Goal: Transaction & Acquisition: Book appointment/travel/reservation

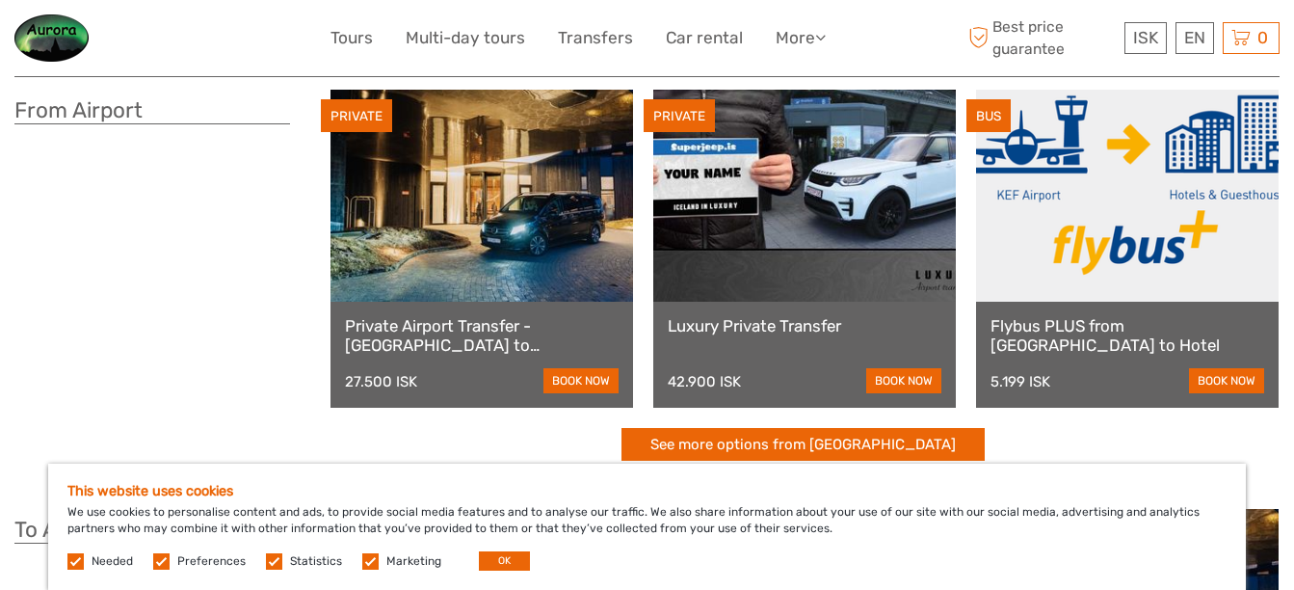
scroll to position [96, 0]
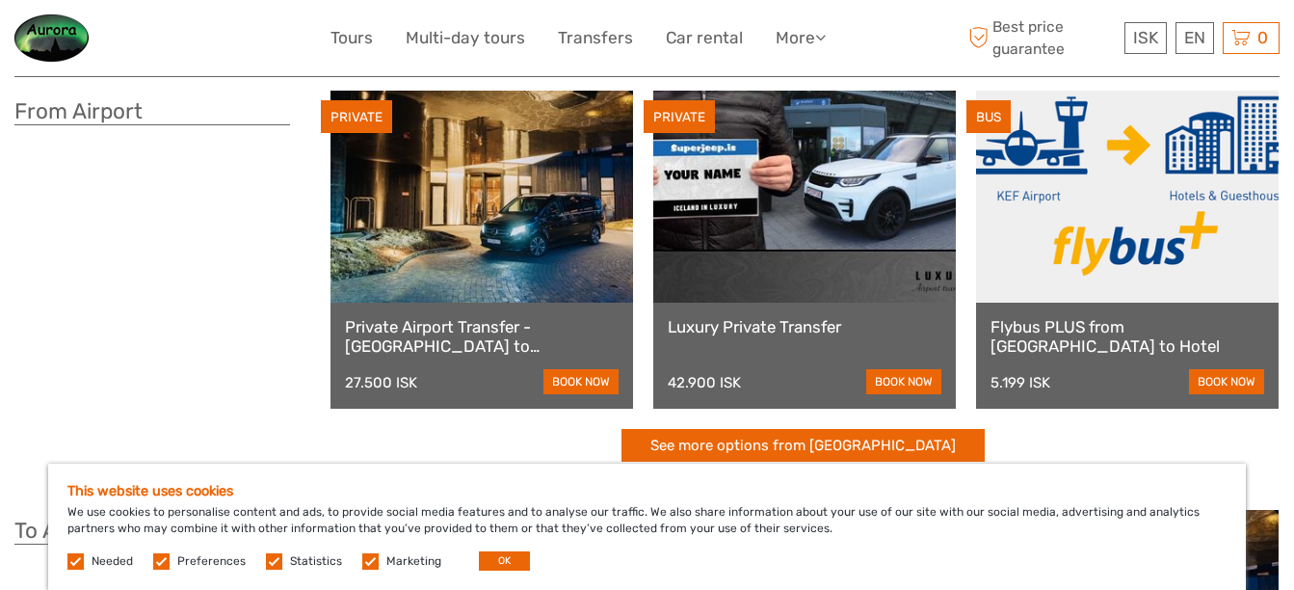
click at [1086, 254] on link at bounding box center [1127, 197] width 303 height 212
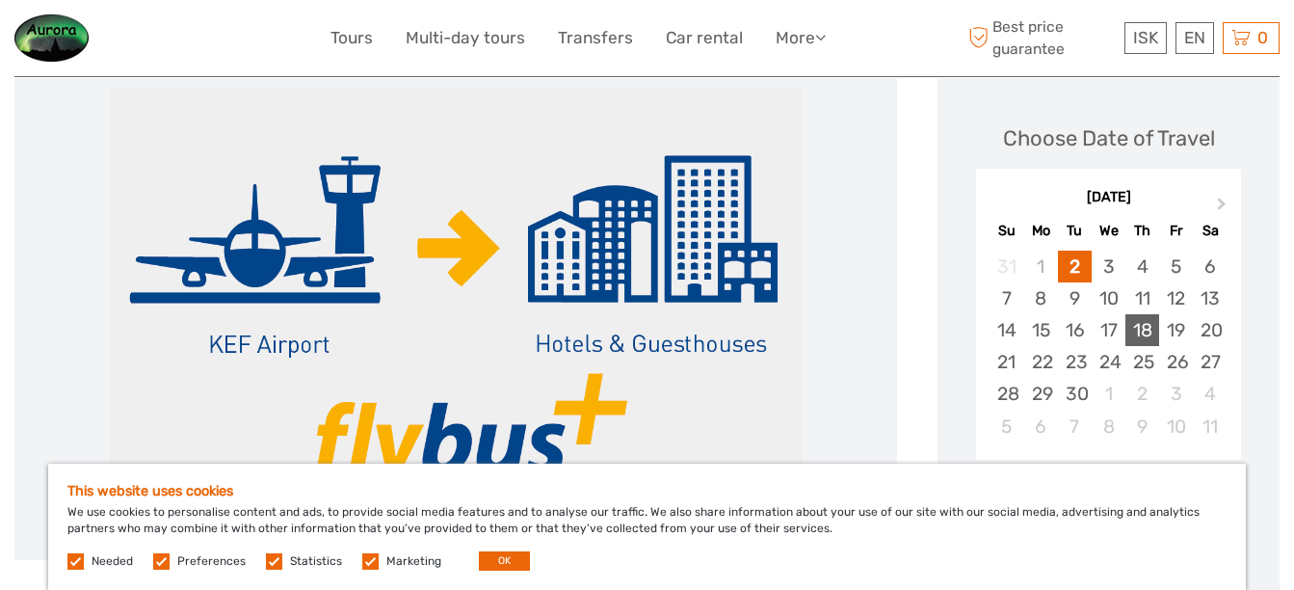
scroll to position [289, 0]
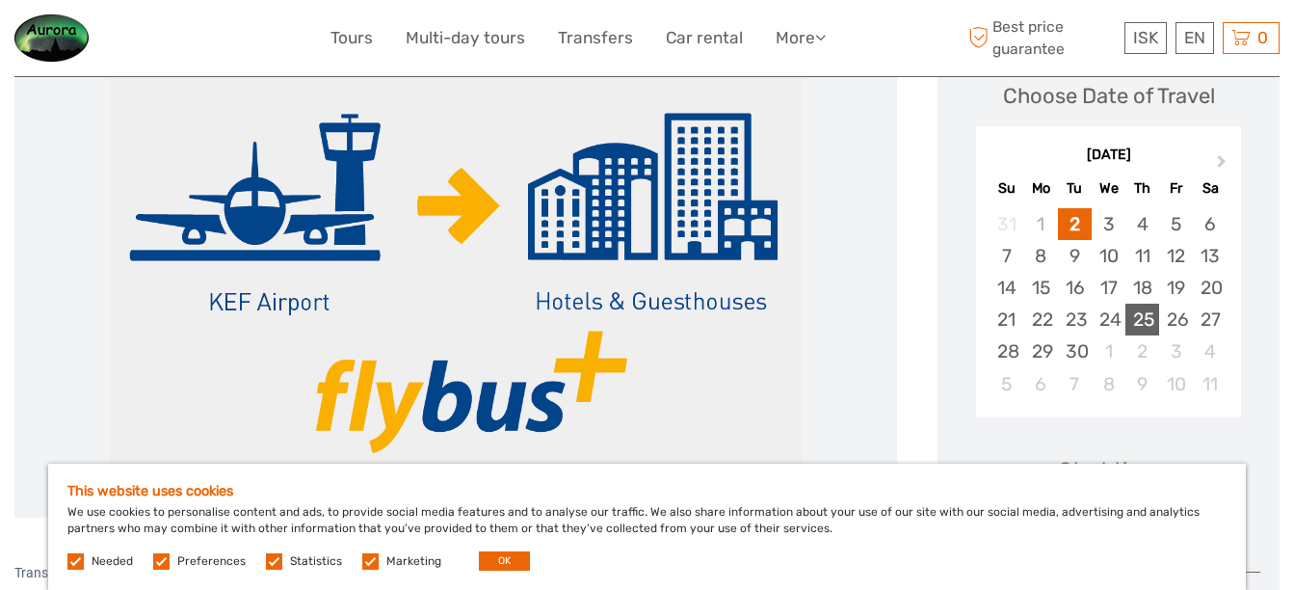
click at [1140, 320] on div "25" at bounding box center [1143, 320] width 34 height 32
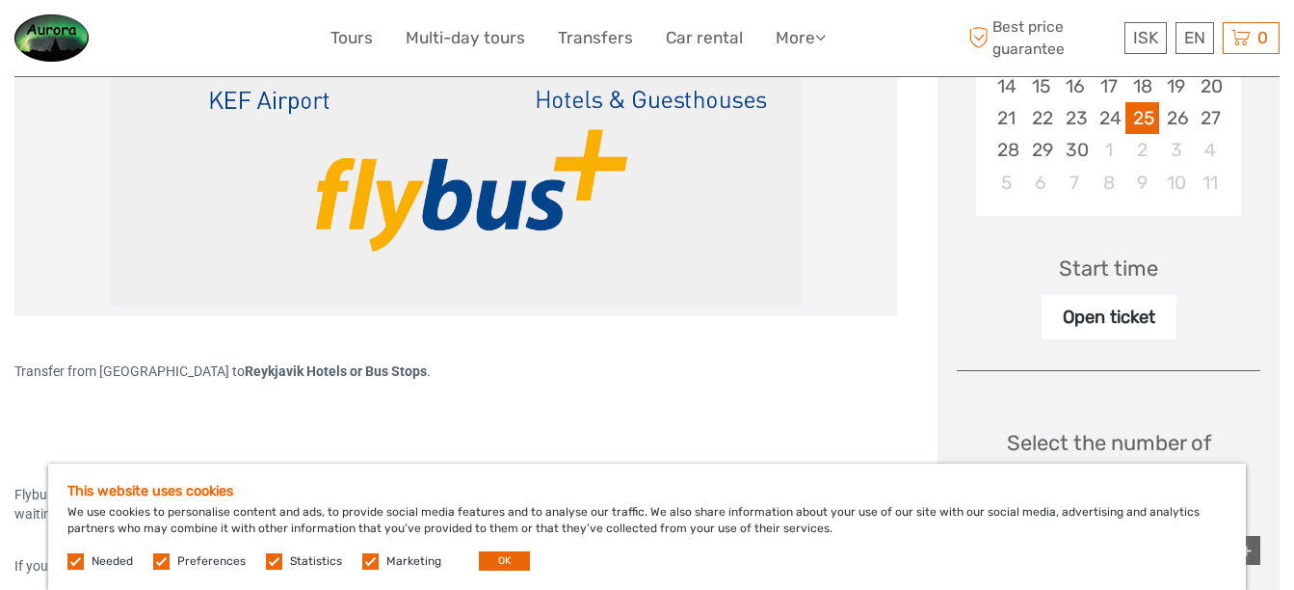
scroll to position [578, 0]
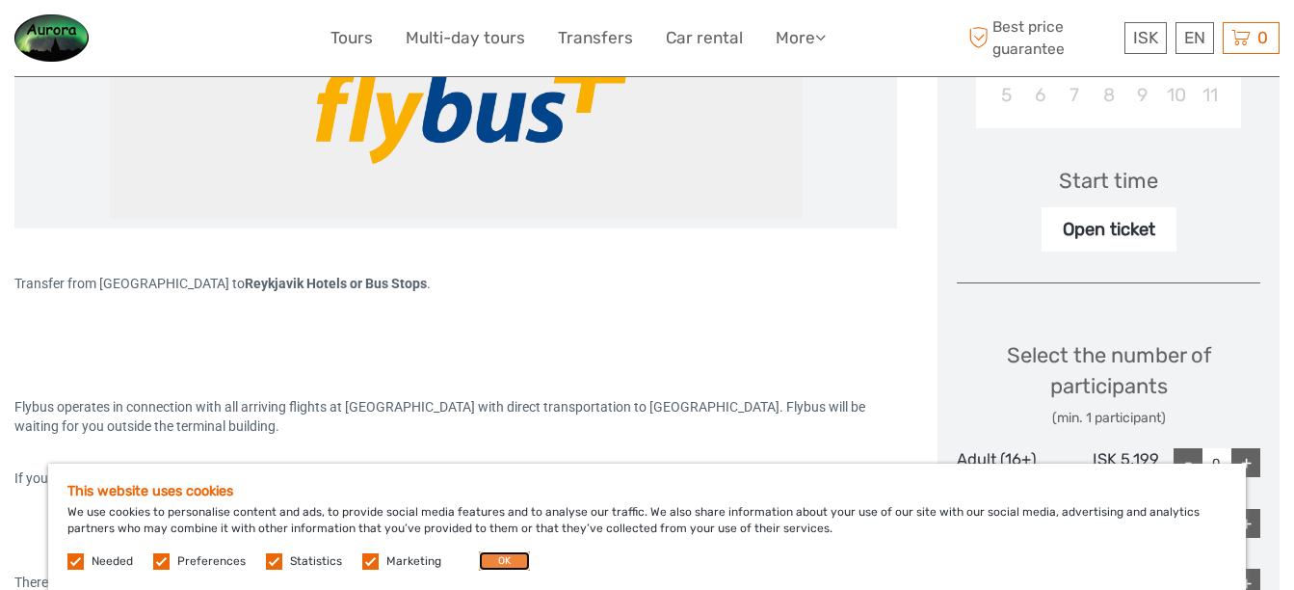
click at [510, 568] on button "OK" at bounding box center [504, 560] width 51 height 19
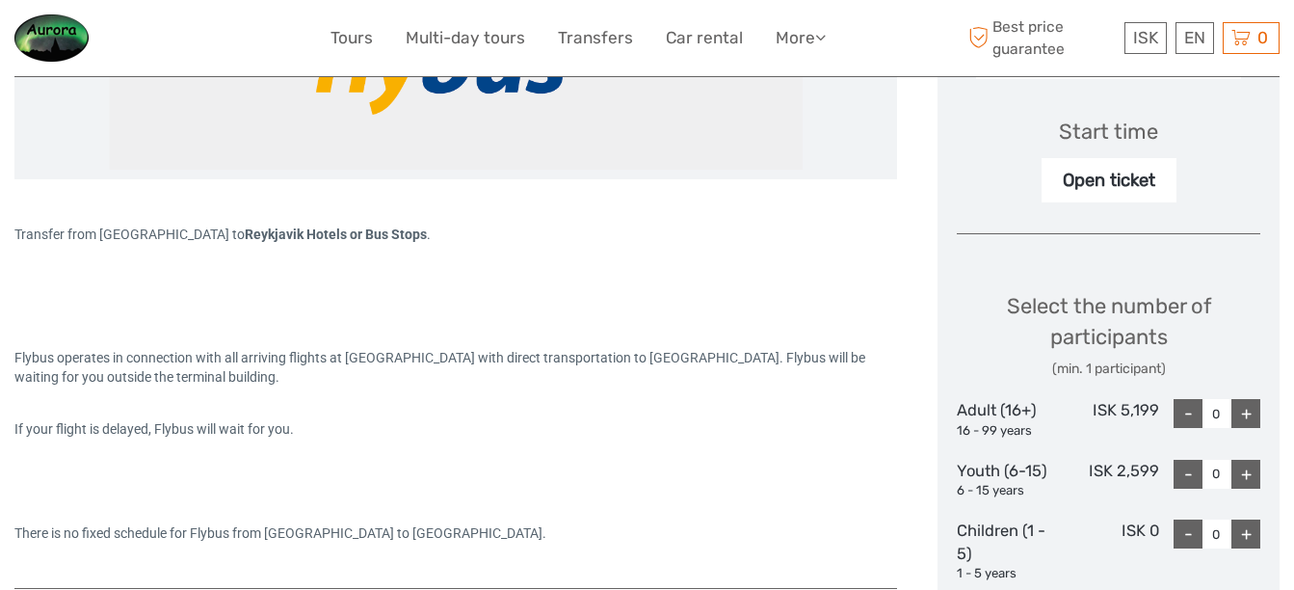
scroll to position [675, 0]
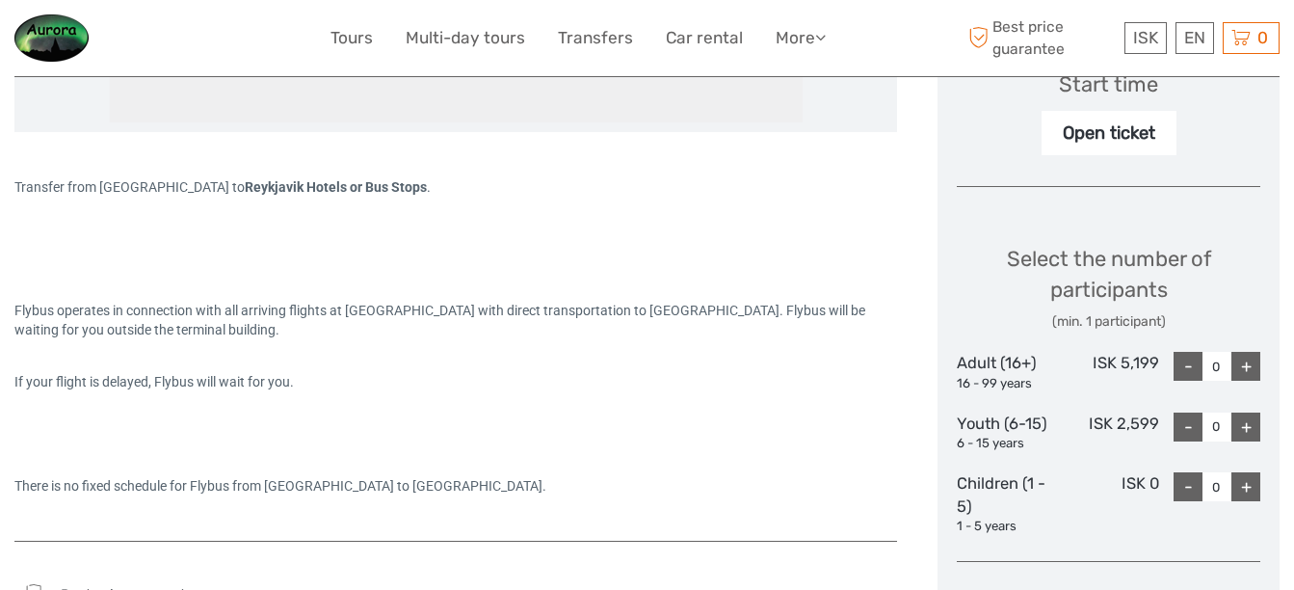
click at [1247, 368] on div "+" at bounding box center [1246, 366] width 29 height 29
type input "1"
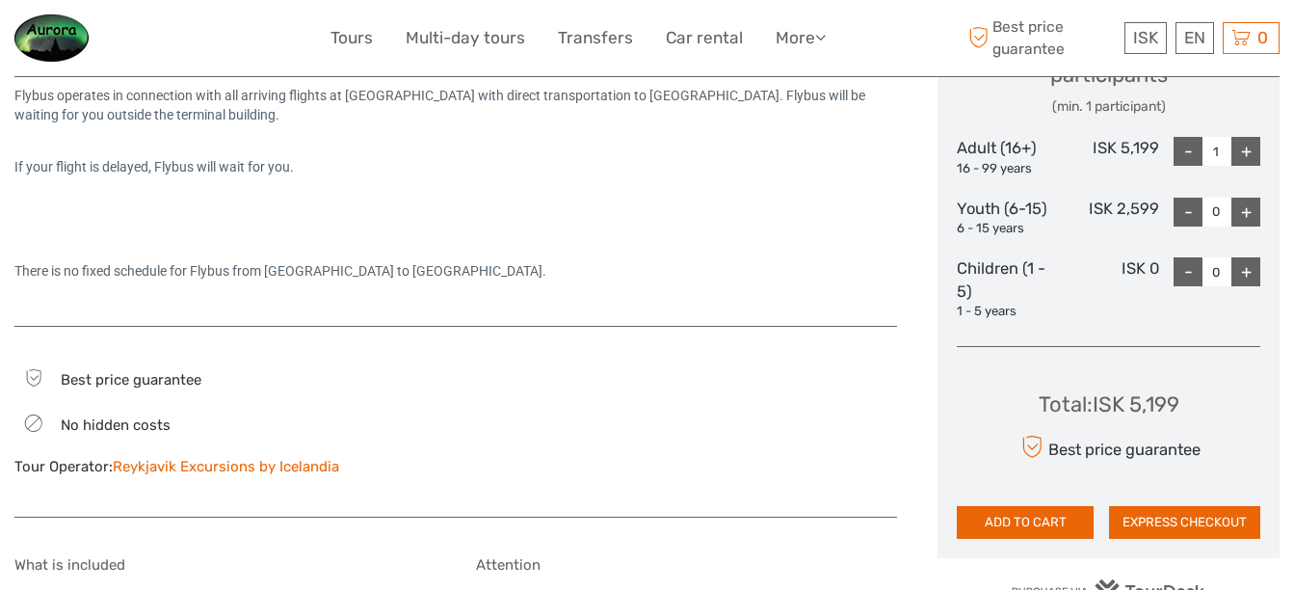
scroll to position [867, 0]
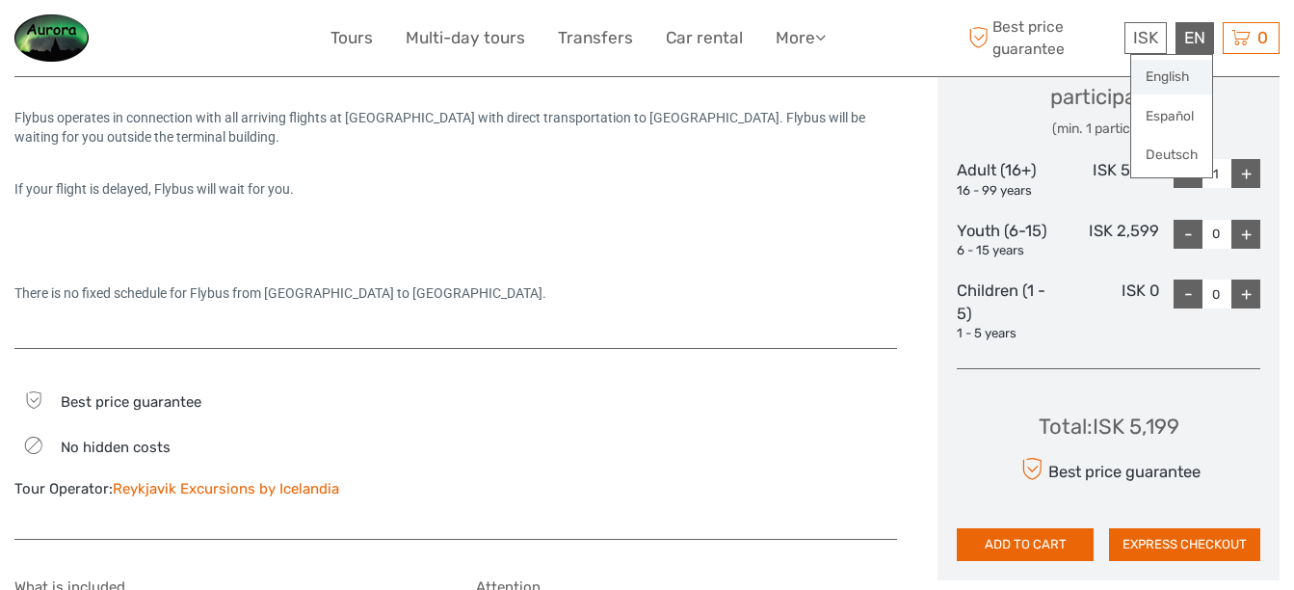
click at [1190, 76] on link "English" at bounding box center [1172, 77] width 81 height 35
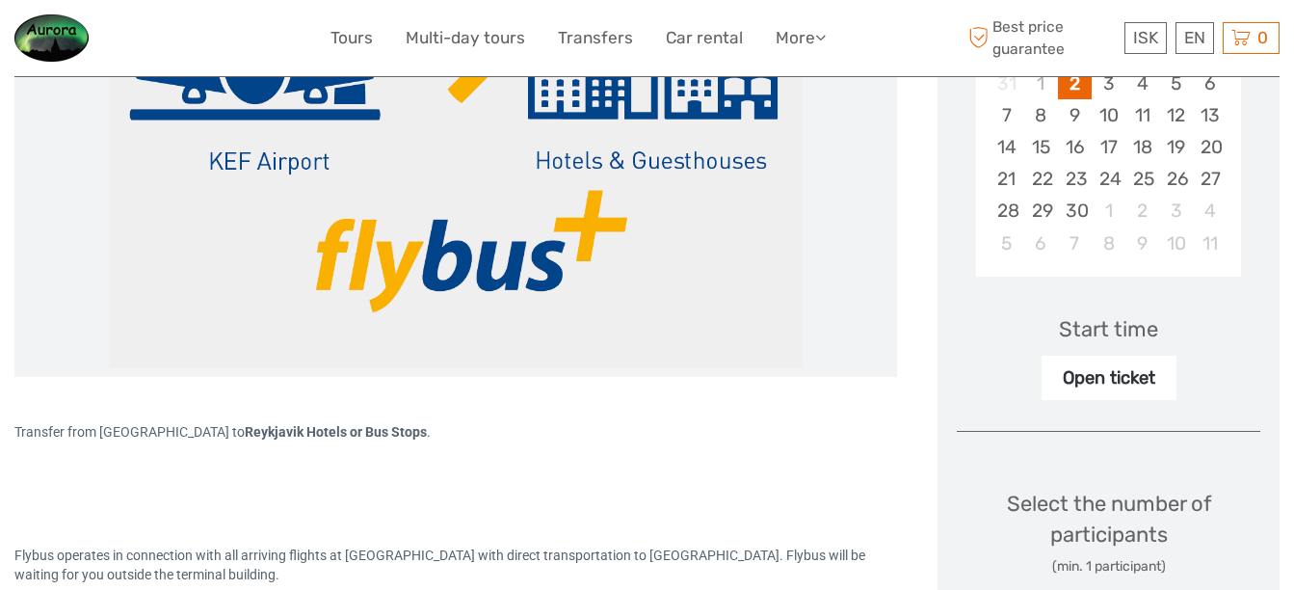
scroll to position [386, 0]
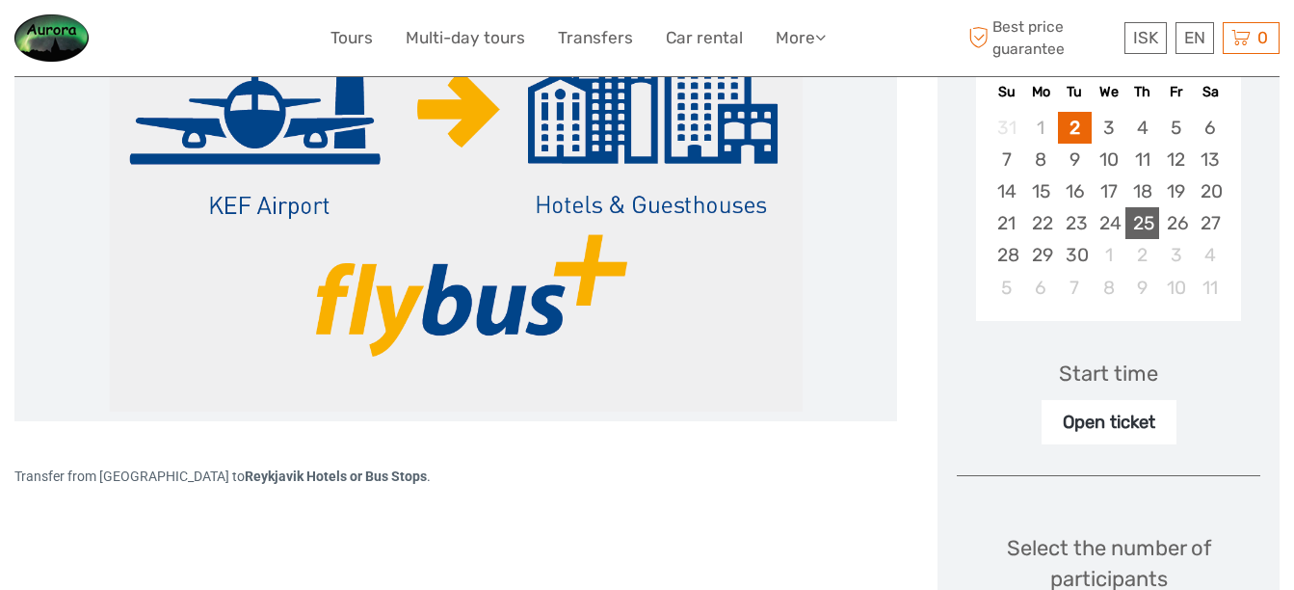
click at [1138, 222] on div "25" at bounding box center [1143, 223] width 34 height 32
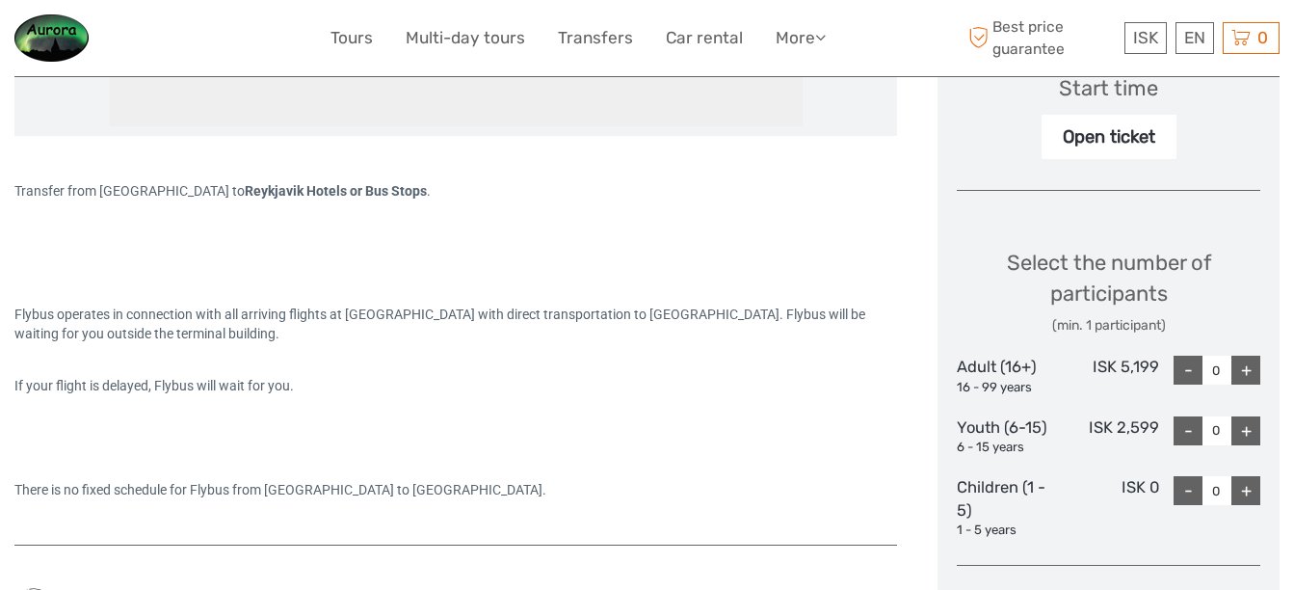
scroll to position [675, 0]
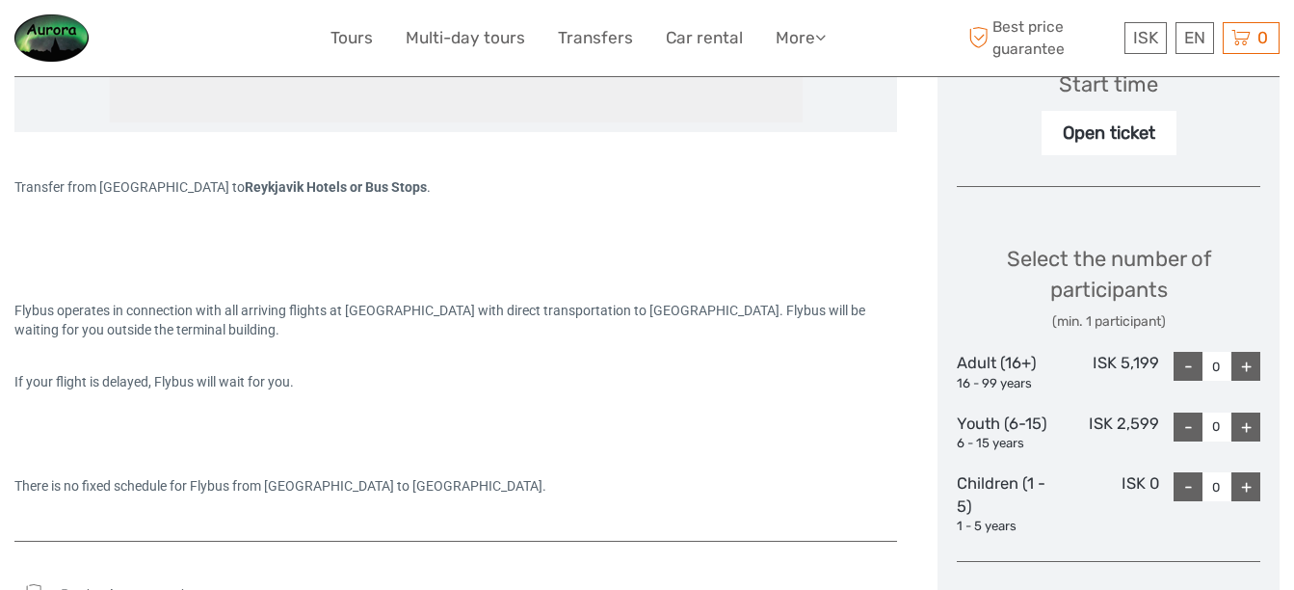
click at [1242, 366] on div "+" at bounding box center [1246, 366] width 29 height 29
type input "1"
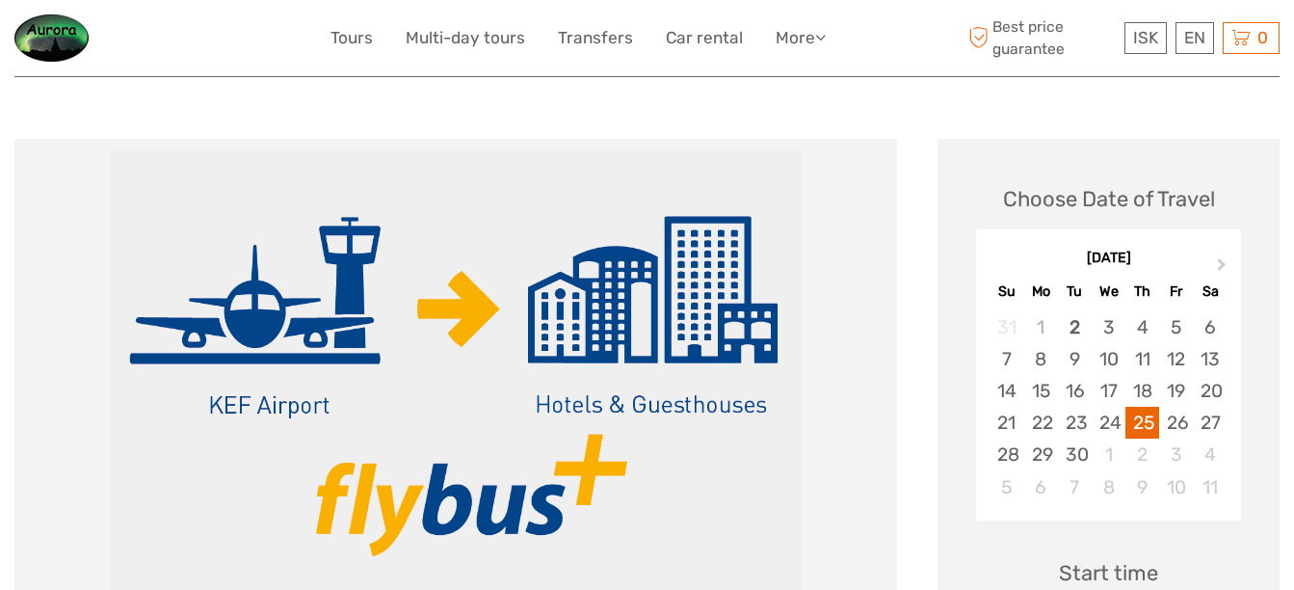
scroll to position [0, 0]
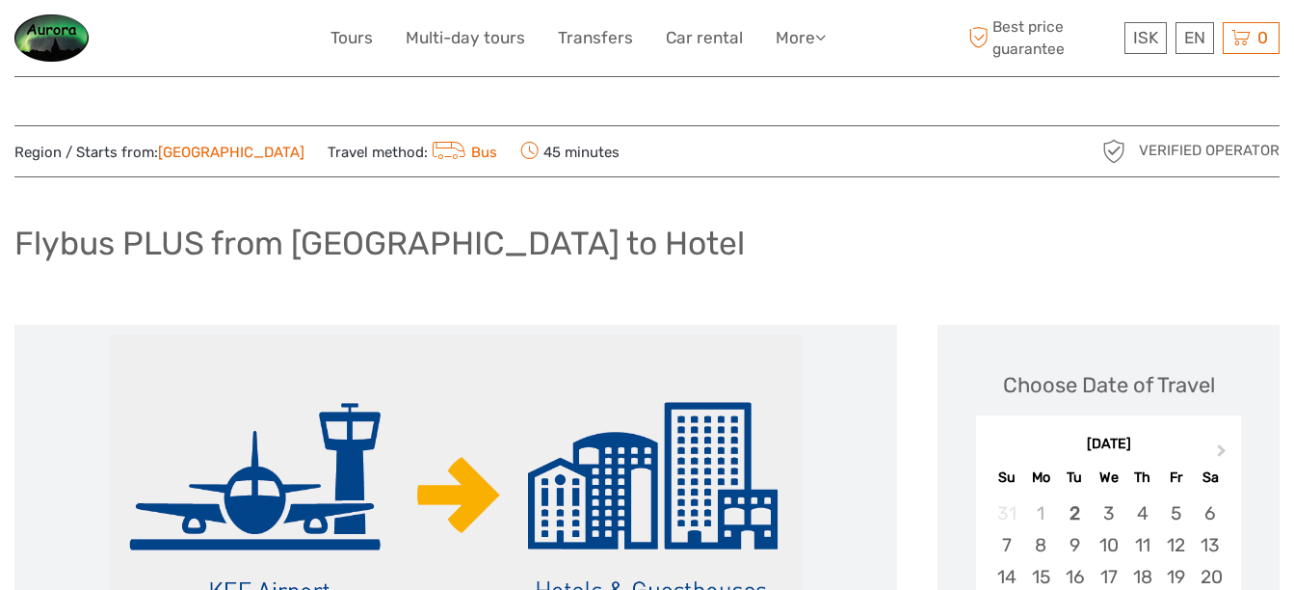
click at [760, 239] on div "Flybus PLUS from [GEOGRAPHIC_DATA] to Hotel" at bounding box center [647, 251] width 1266 height 70
